Goal: Information Seeking & Learning: Learn about a topic

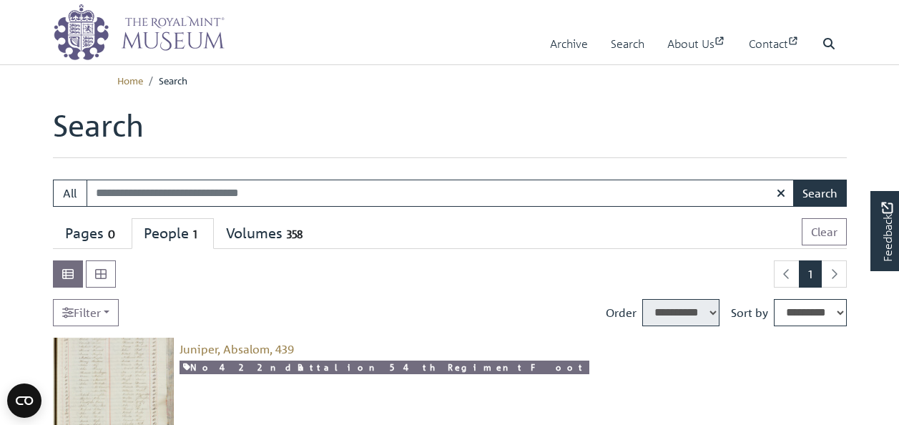
select select "****"
click at [554, 49] on link "Archive" at bounding box center [569, 44] width 38 height 41
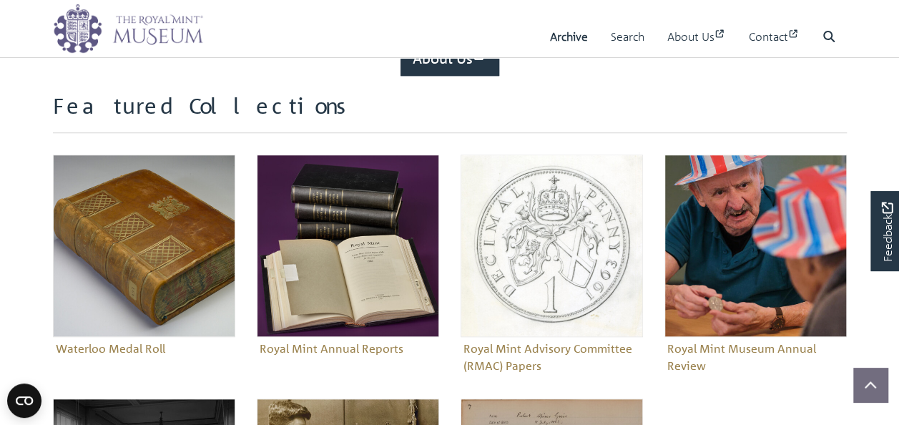
scroll to position [572, 0]
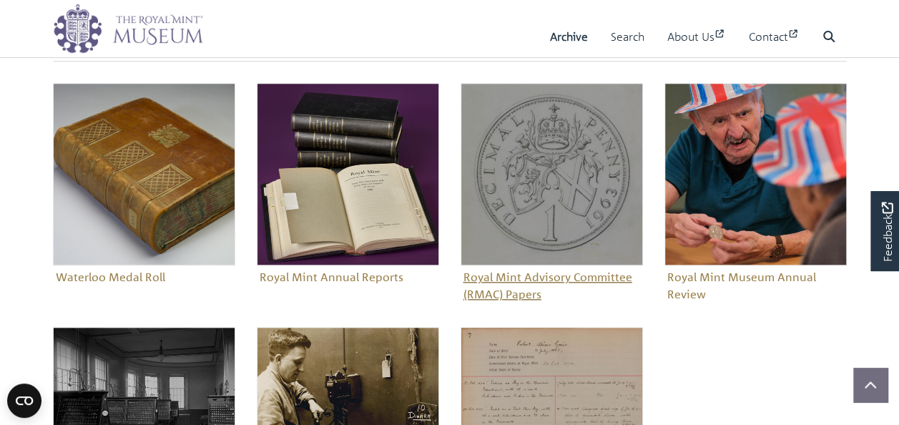
click at [512, 269] on figure "Royal Mint Advisory Committee (RMAC) Papers" at bounding box center [552, 194] width 182 height 222
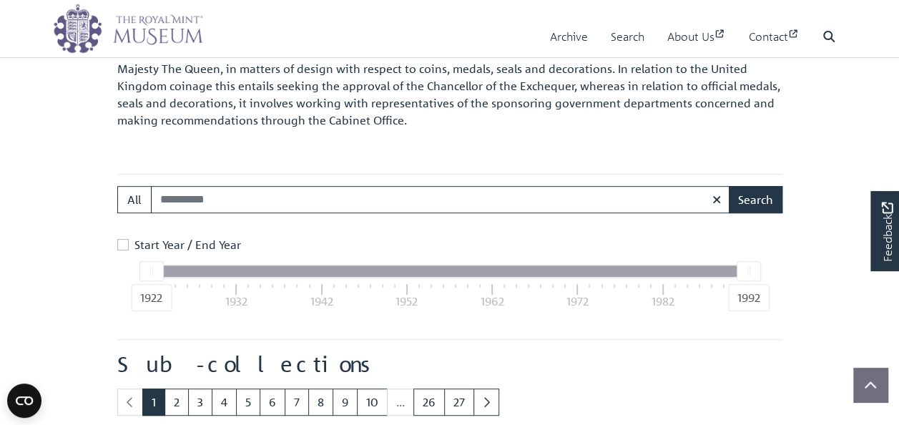
scroll to position [286, 0]
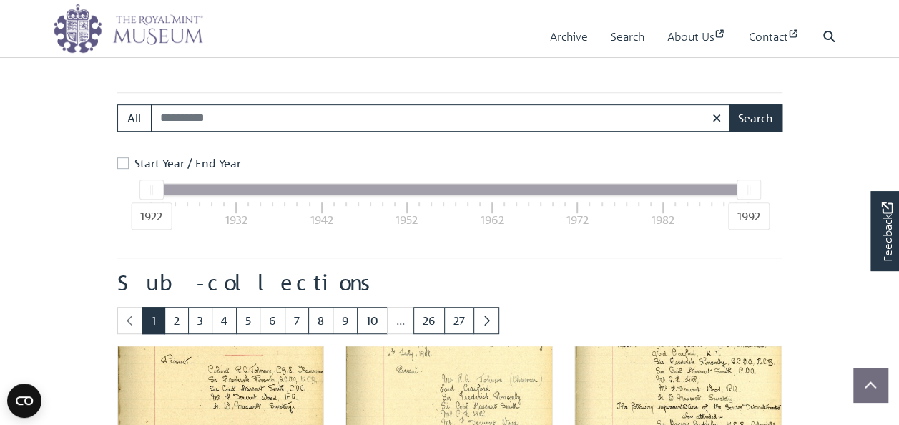
click at [134, 164] on label "Start Year / End Year" at bounding box center [187, 163] width 107 height 17
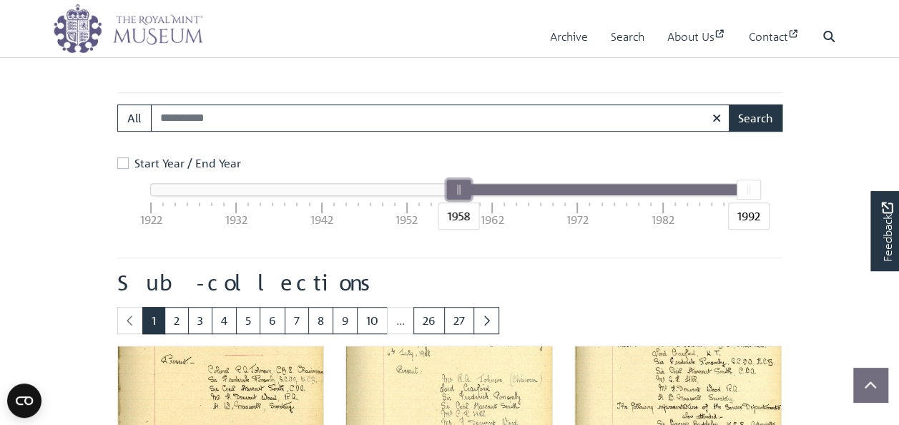
drag, startPoint x: 150, startPoint y: 187, endPoint x: 456, endPoint y: 202, distance: 306.5
click at [456, 200] on div "1958" at bounding box center [458, 190] width 24 height 20
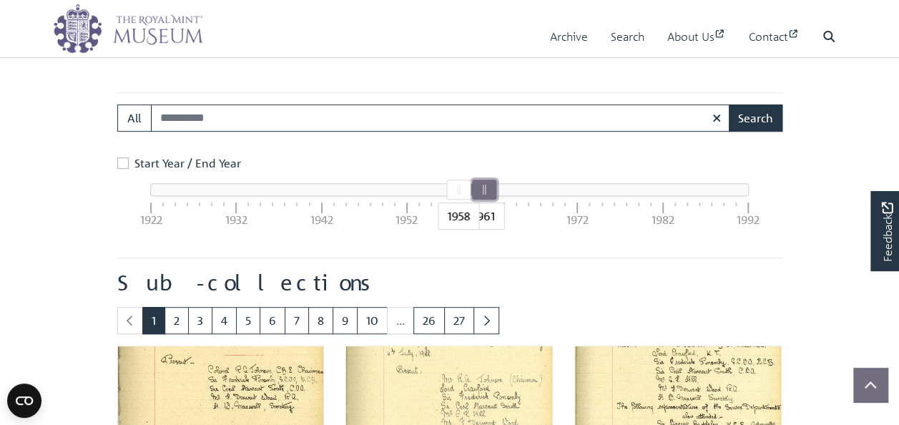
drag, startPoint x: 754, startPoint y: 190, endPoint x: 491, endPoint y: 195, distance: 263.3
click at [491, 195] on div at bounding box center [483, 189] width 23 height 19
click at [740, 133] on div "Search: All Search" at bounding box center [450, 123] width 687 height 39
click at [740, 123] on button "Search" at bounding box center [756, 117] width 54 height 27
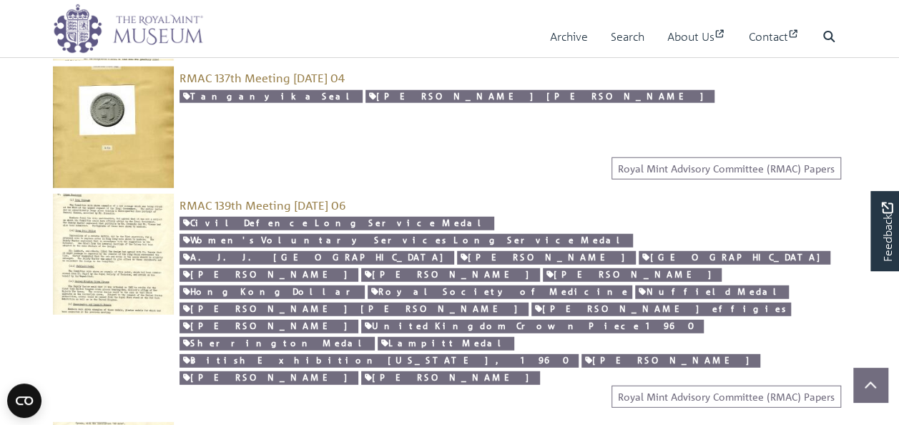
scroll to position [2003, 0]
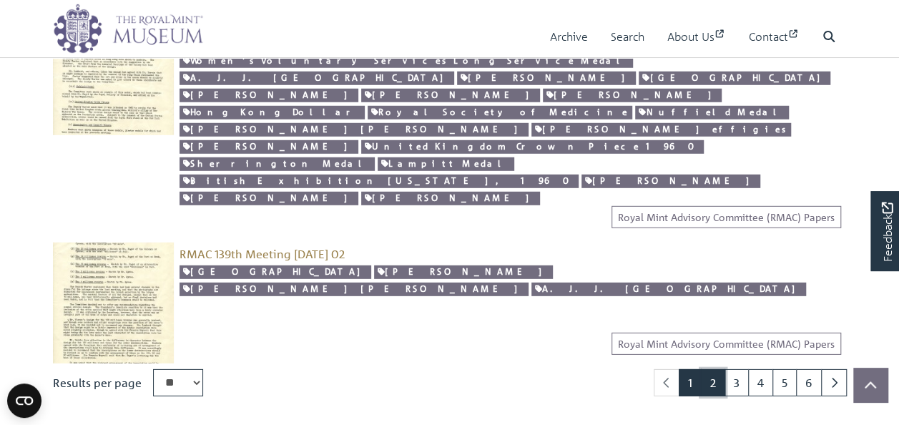
click at [715, 369] on link "2" at bounding box center [713, 382] width 24 height 27
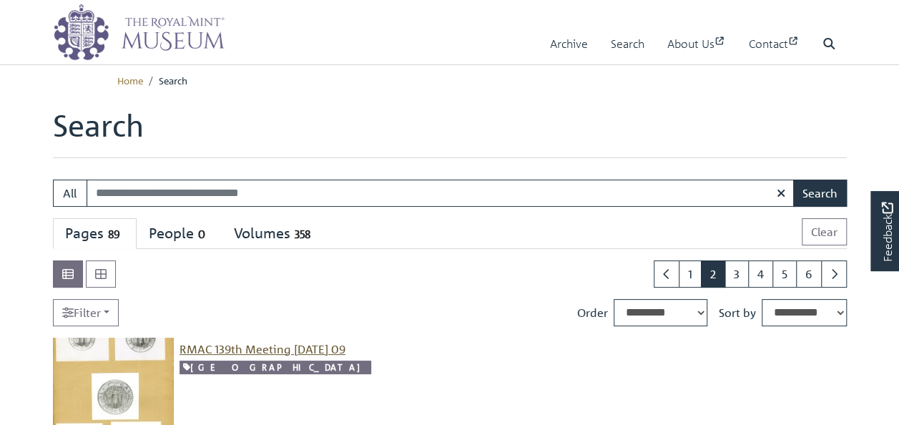
click at [298, 349] on span "RMAC 139th Meeting 12 November 1959 09" at bounding box center [263, 349] width 166 height 14
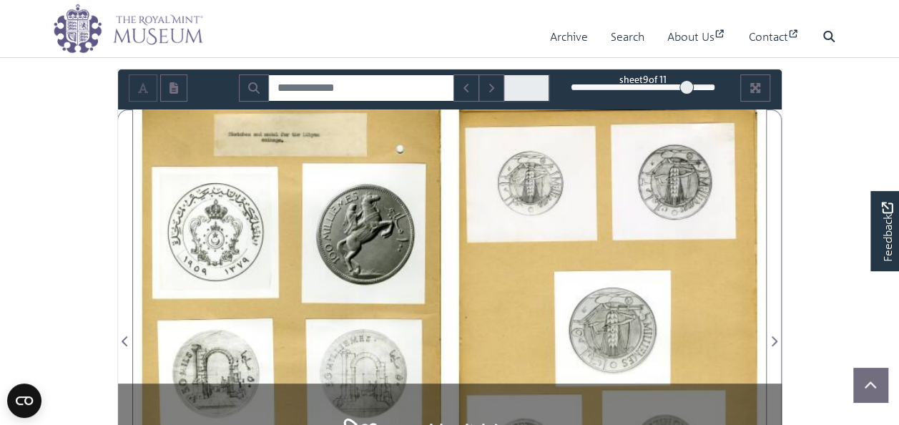
scroll to position [215, 0]
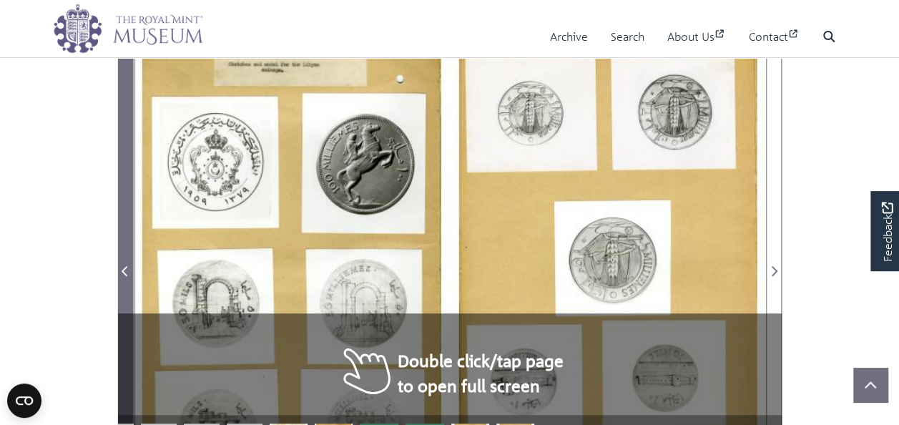
click at [122, 277] on icon "Previous Page" at bounding box center [125, 270] width 7 height 11
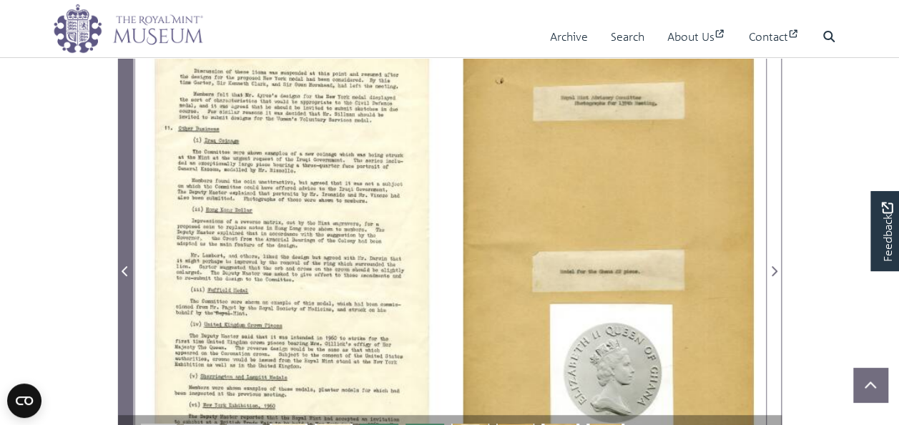
click at [122, 277] on icon "Previous Page" at bounding box center [125, 270] width 7 height 11
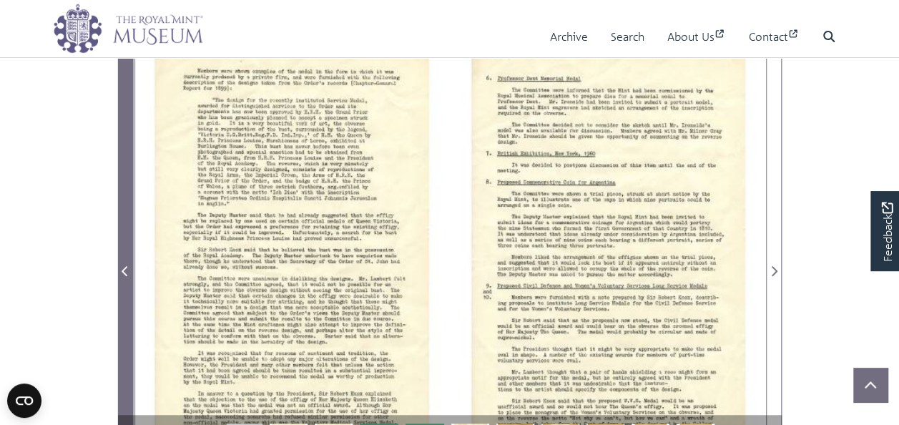
click at [122, 277] on icon "Previous Page" at bounding box center [125, 270] width 7 height 11
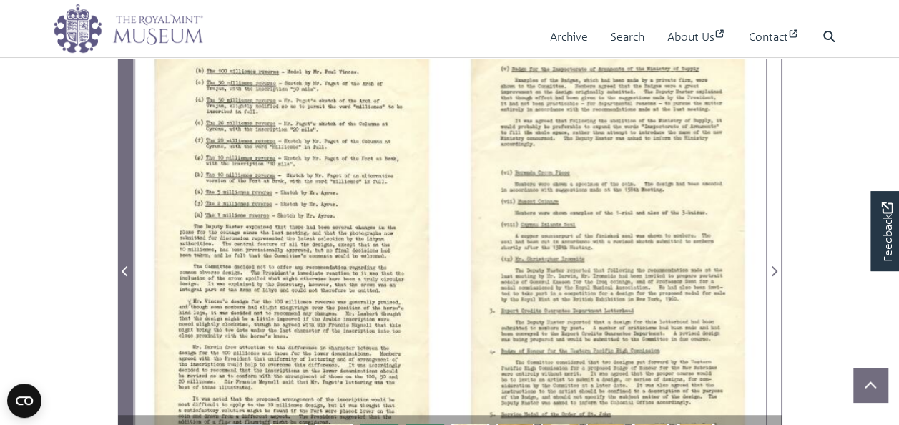
click at [122, 277] on icon "Previous Page" at bounding box center [125, 270] width 7 height 11
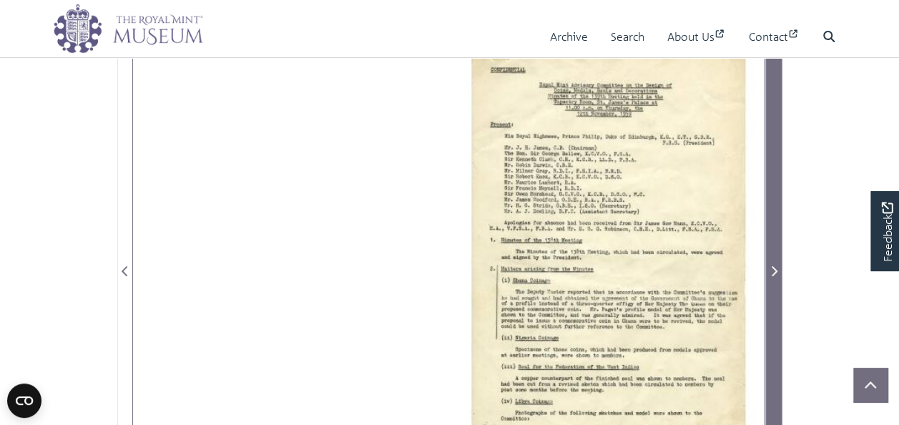
click at [775, 276] on span "Next Page" at bounding box center [774, 271] width 14 height 17
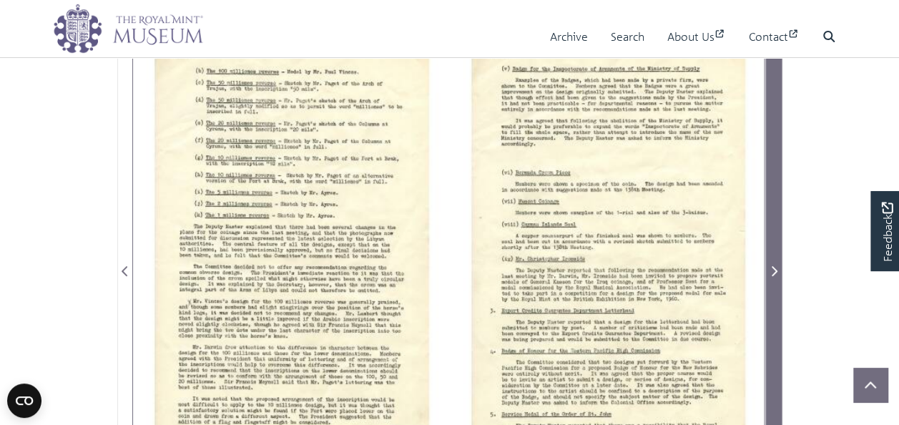
click at [778, 280] on span "Next Page" at bounding box center [774, 271] width 14 height 17
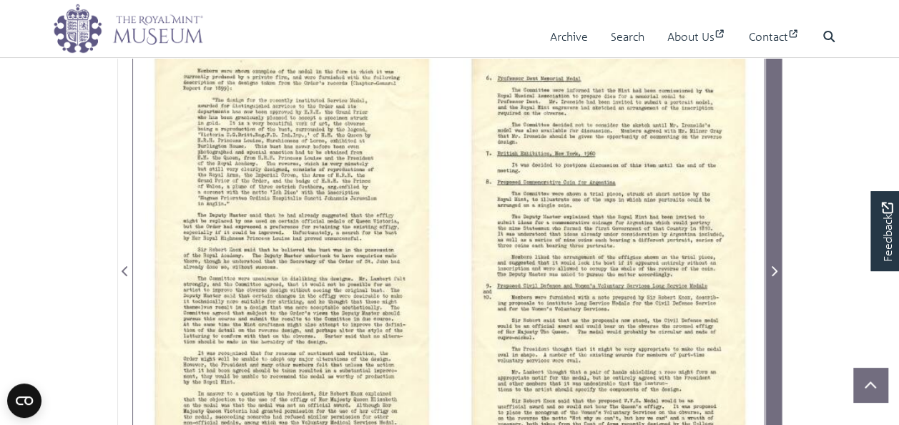
click at [779, 280] on span "Next Page" at bounding box center [774, 271] width 14 height 17
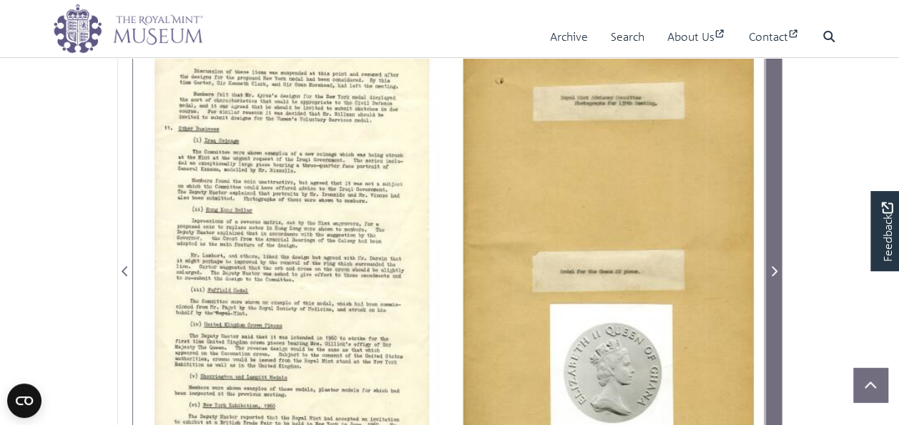
click at [779, 280] on span "Next Page" at bounding box center [774, 271] width 14 height 17
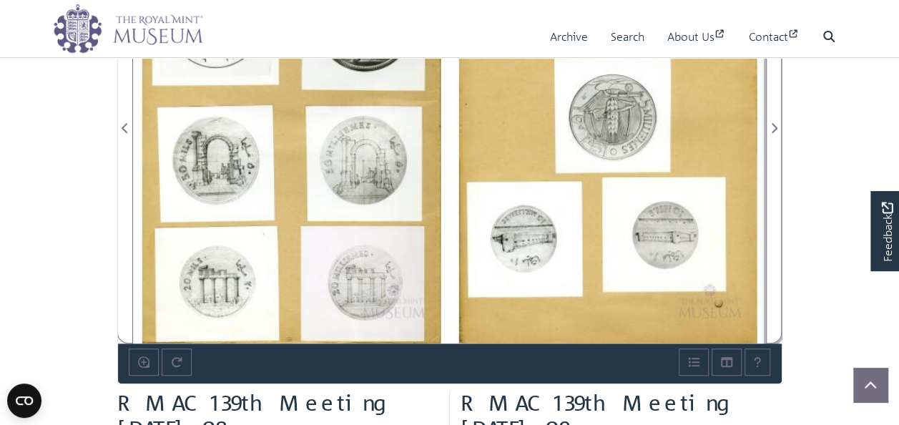
scroll to position [286, 0]
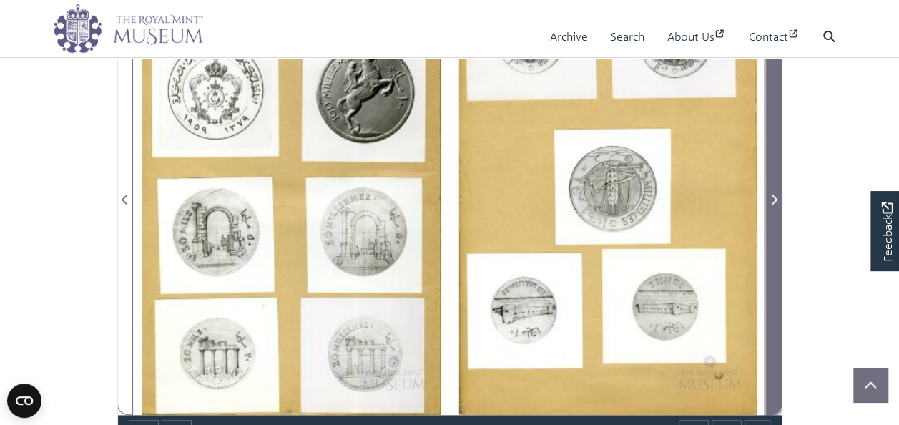
click at [775, 205] on icon "Next Page" at bounding box center [773, 199] width 7 height 11
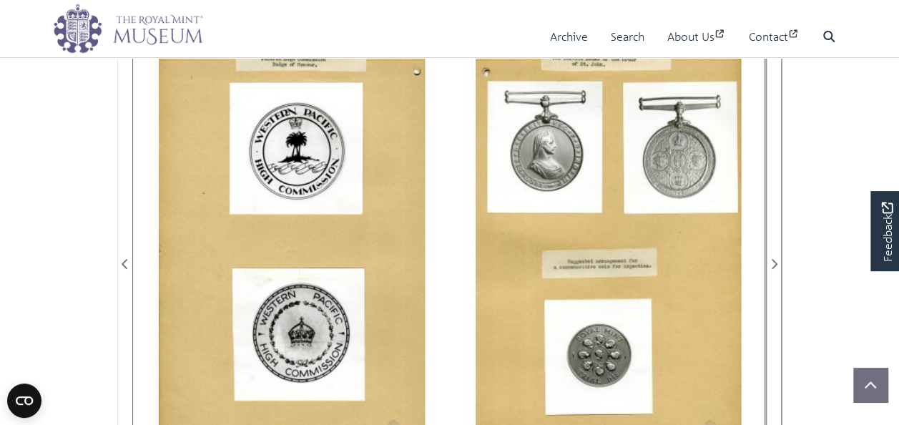
scroll to position [215, 0]
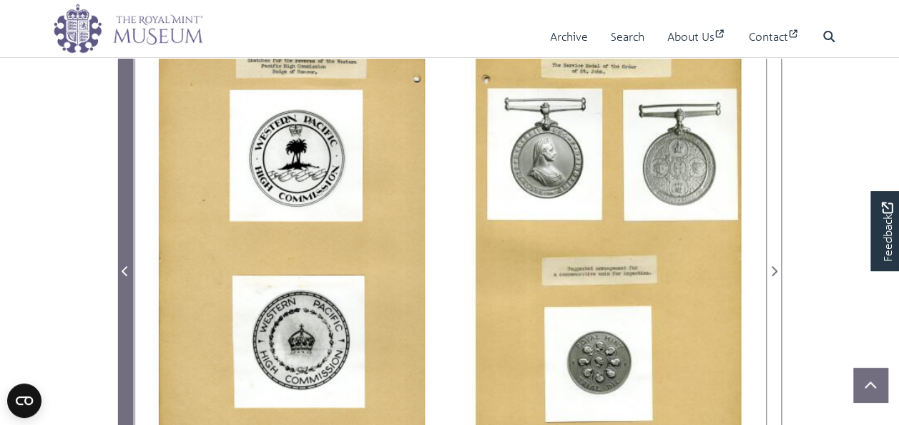
click at [127, 277] on icon "Previous Page" at bounding box center [125, 270] width 7 height 11
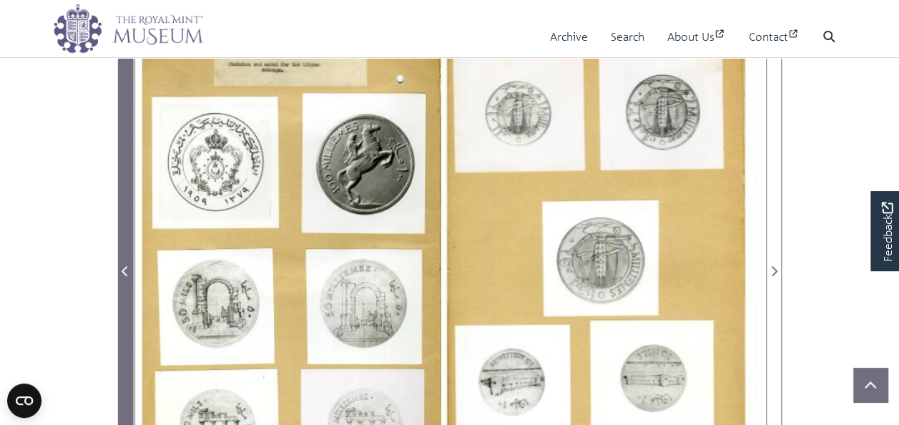
click at [127, 277] on icon "Previous Page" at bounding box center [125, 270] width 7 height 11
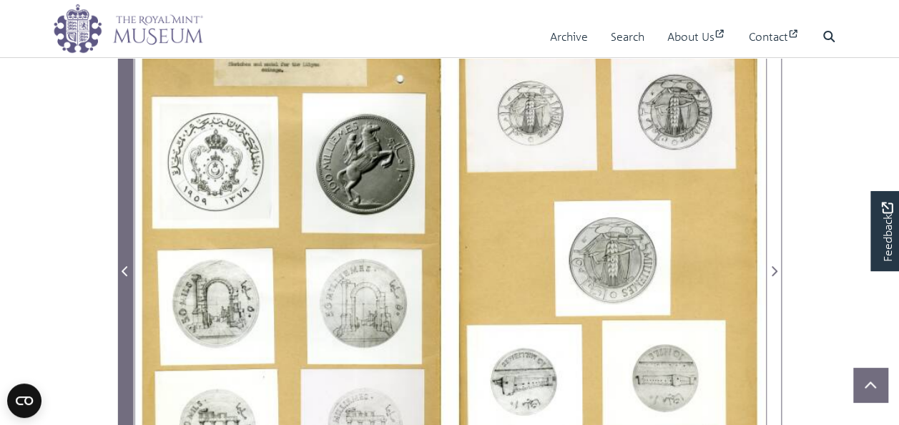
click at [127, 277] on icon "Previous Page" at bounding box center [125, 270] width 7 height 11
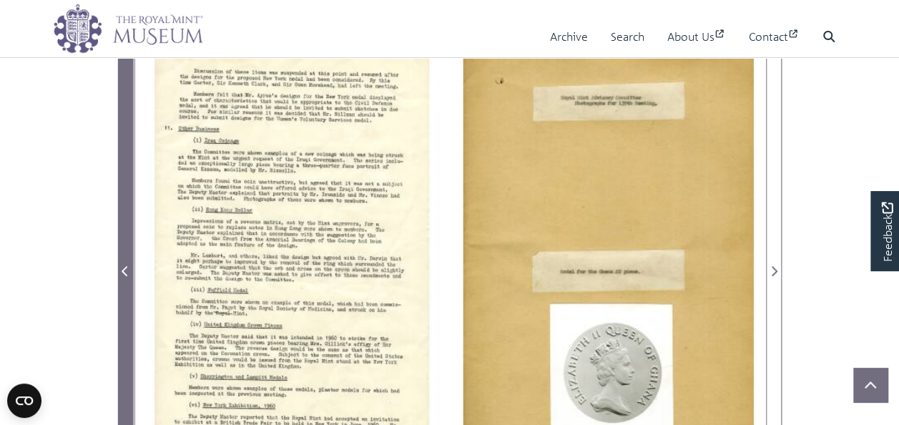
click at [127, 277] on icon "Previous Page" at bounding box center [125, 270] width 7 height 11
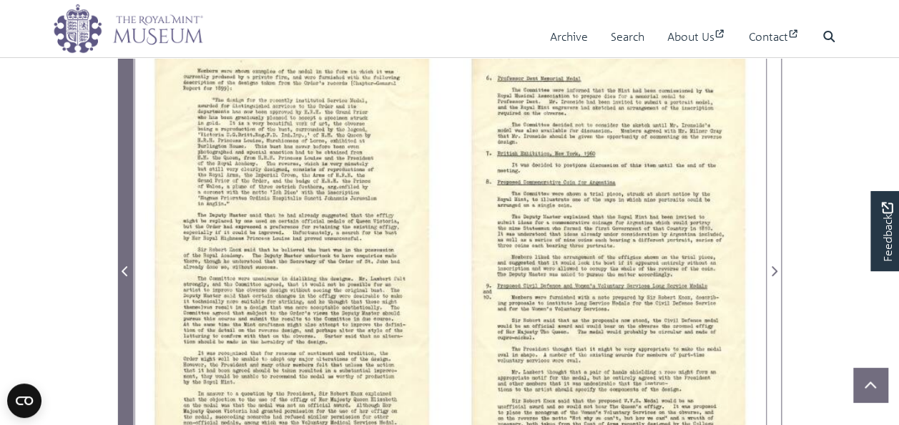
click at [127, 277] on icon "Previous Page" at bounding box center [125, 270] width 7 height 11
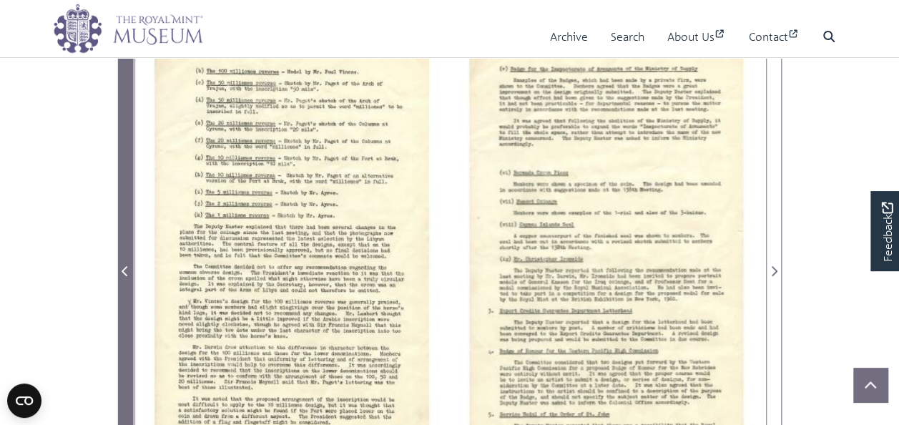
click at [127, 277] on icon "Previous Page" at bounding box center [125, 270] width 7 height 11
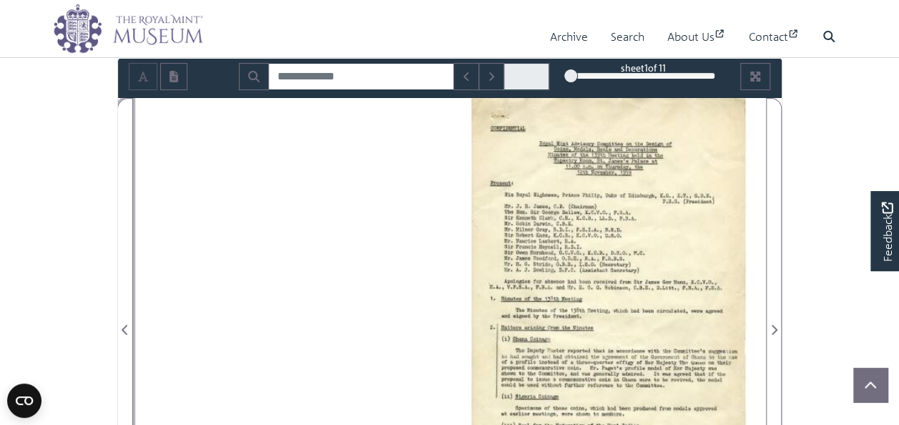
scroll to position [72, 0]
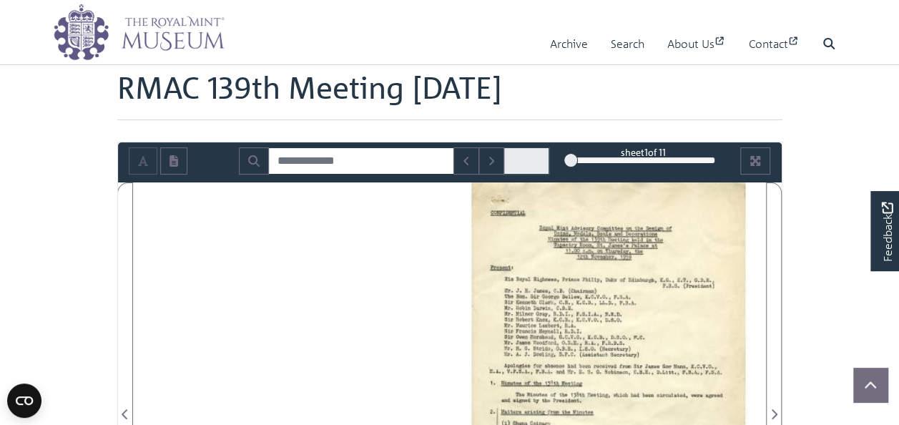
click at [423, 311] on div at bounding box center [449, 405] width 633 height 447
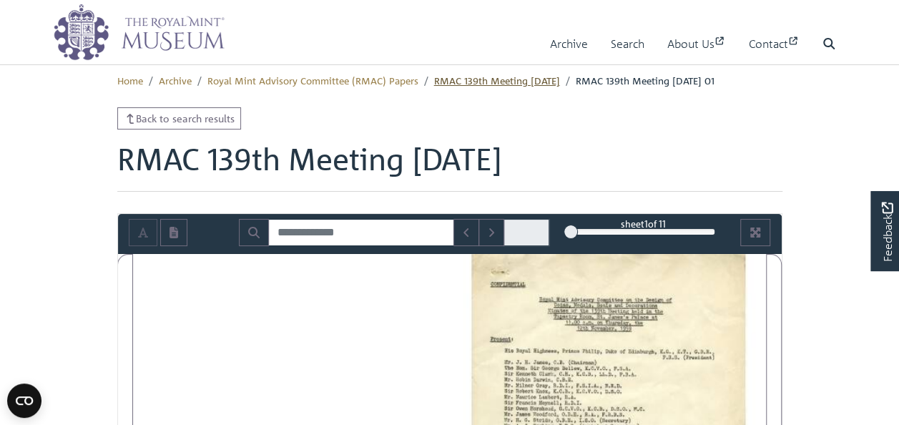
click at [504, 75] on link "RMAC 139th Meeting [DATE]" at bounding box center [497, 80] width 126 height 13
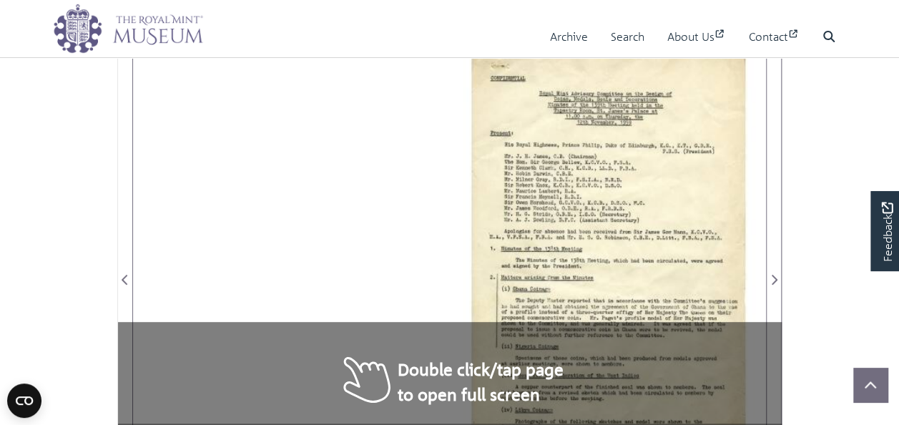
scroll to position [215, 0]
